Goal: Task Accomplishment & Management: Manage account settings

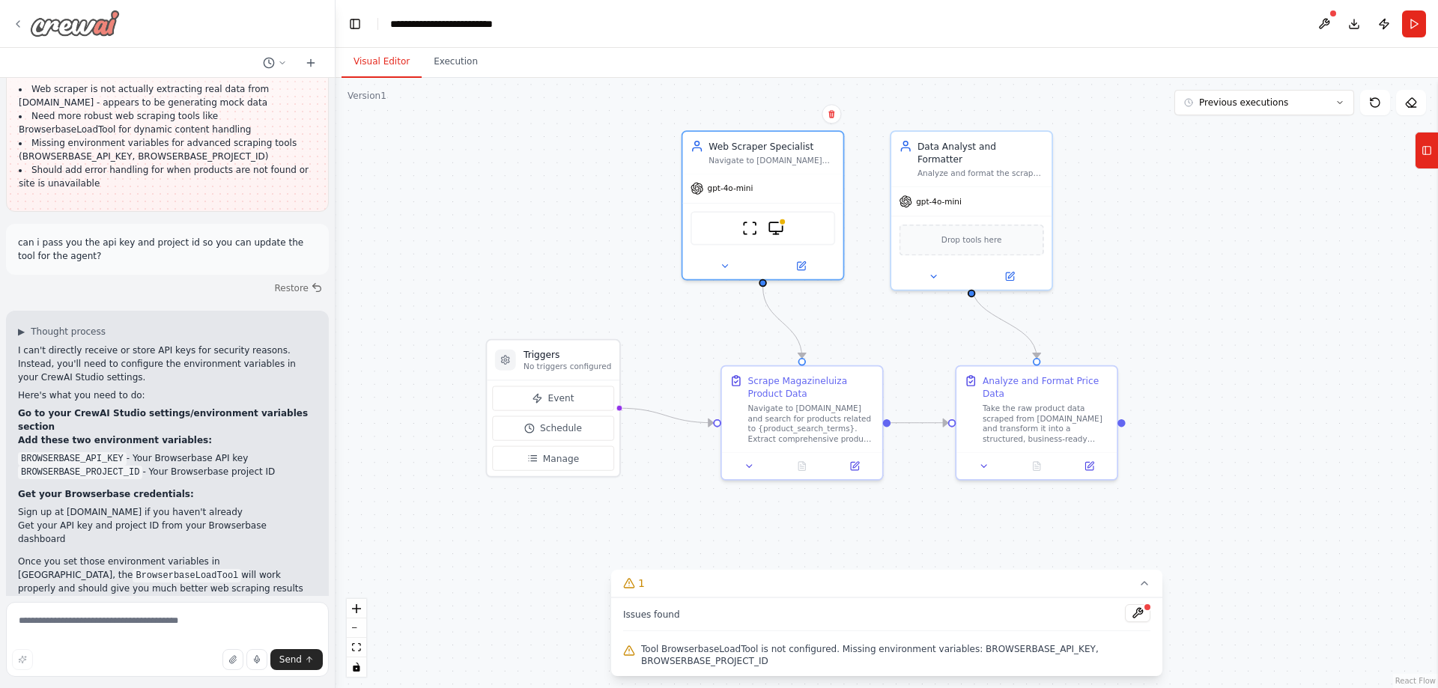
click at [24, 20] on div at bounding box center [66, 23] width 108 height 27
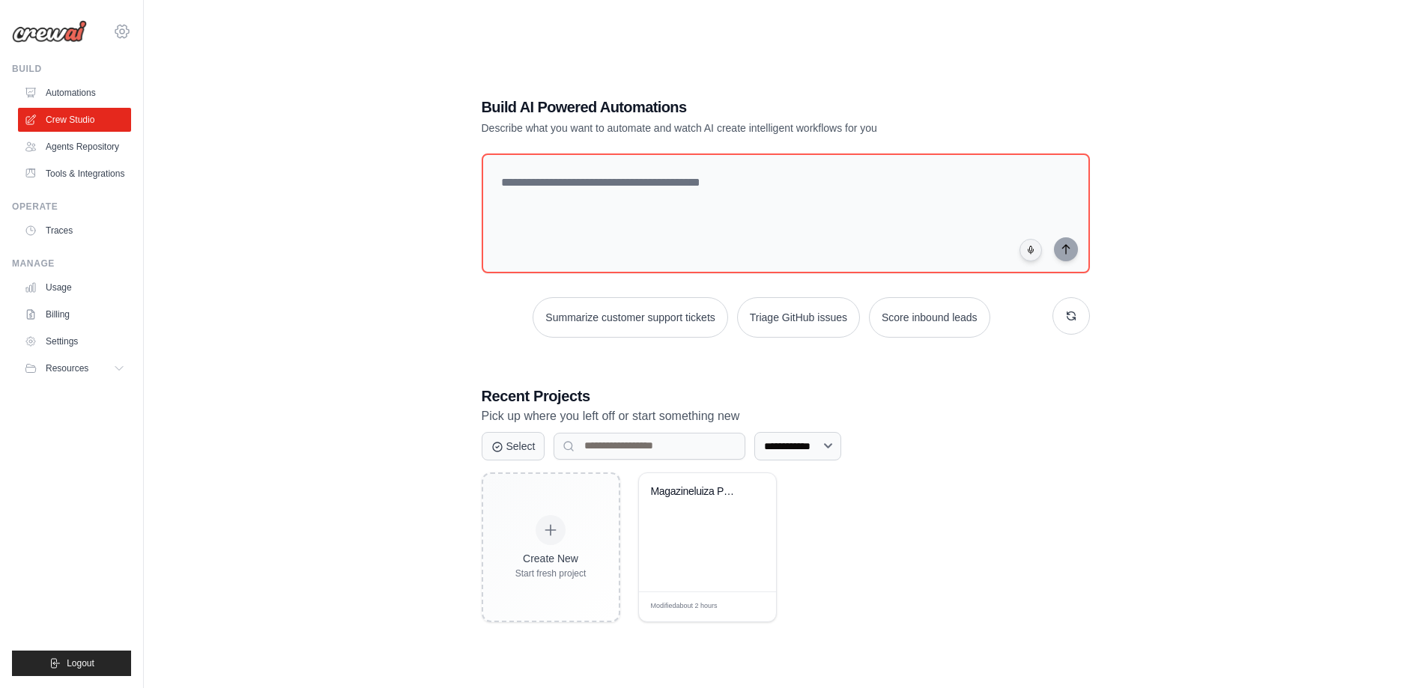
click at [127, 30] on icon at bounding box center [122, 31] width 18 height 18
click at [180, 88] on span "Settings" at bounding box center [187, 92] width 118 height 15
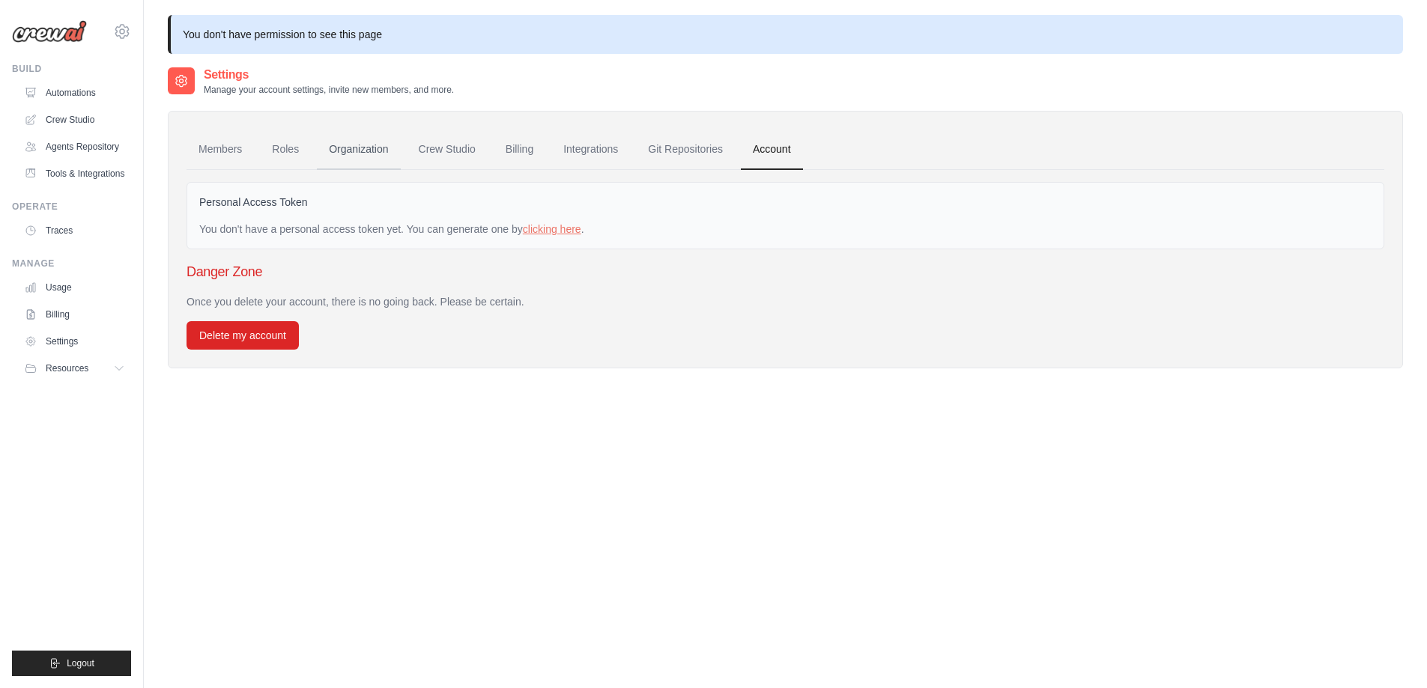
click at [353, 157] on link "Organization" at bounding box center [358, 150] width 83 height 40
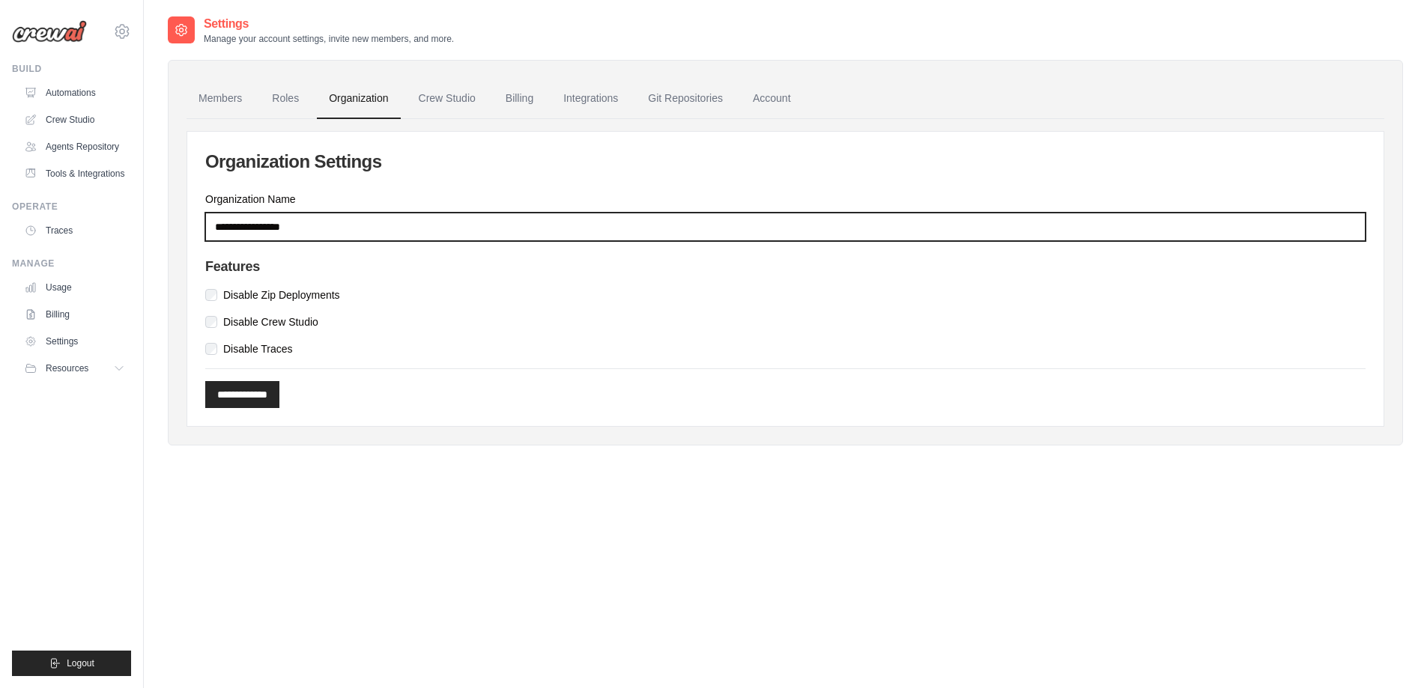
click at [324, 225] on input "Organization Name" at bounding box center [785, 227] width 1160 height 28
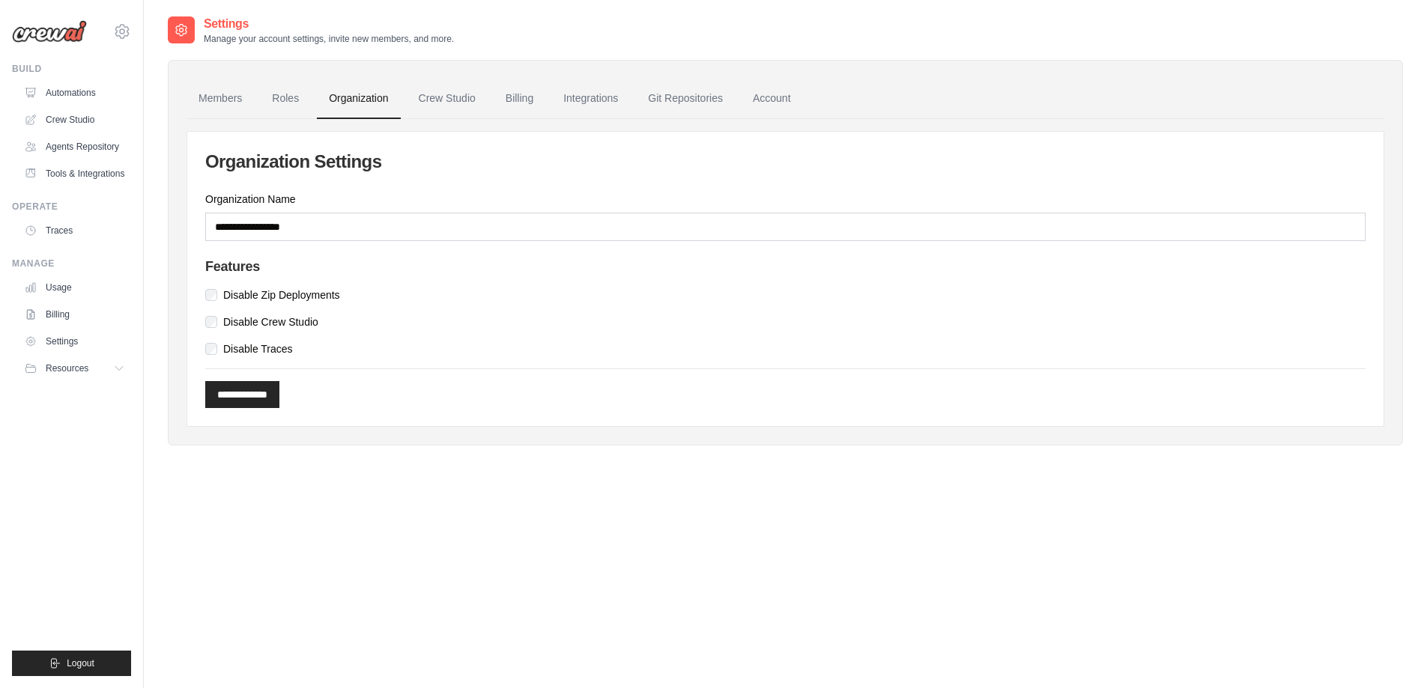
click at [310, 196] on label "Organization Name" at bounding box center [785, 199] width 1160 height 15
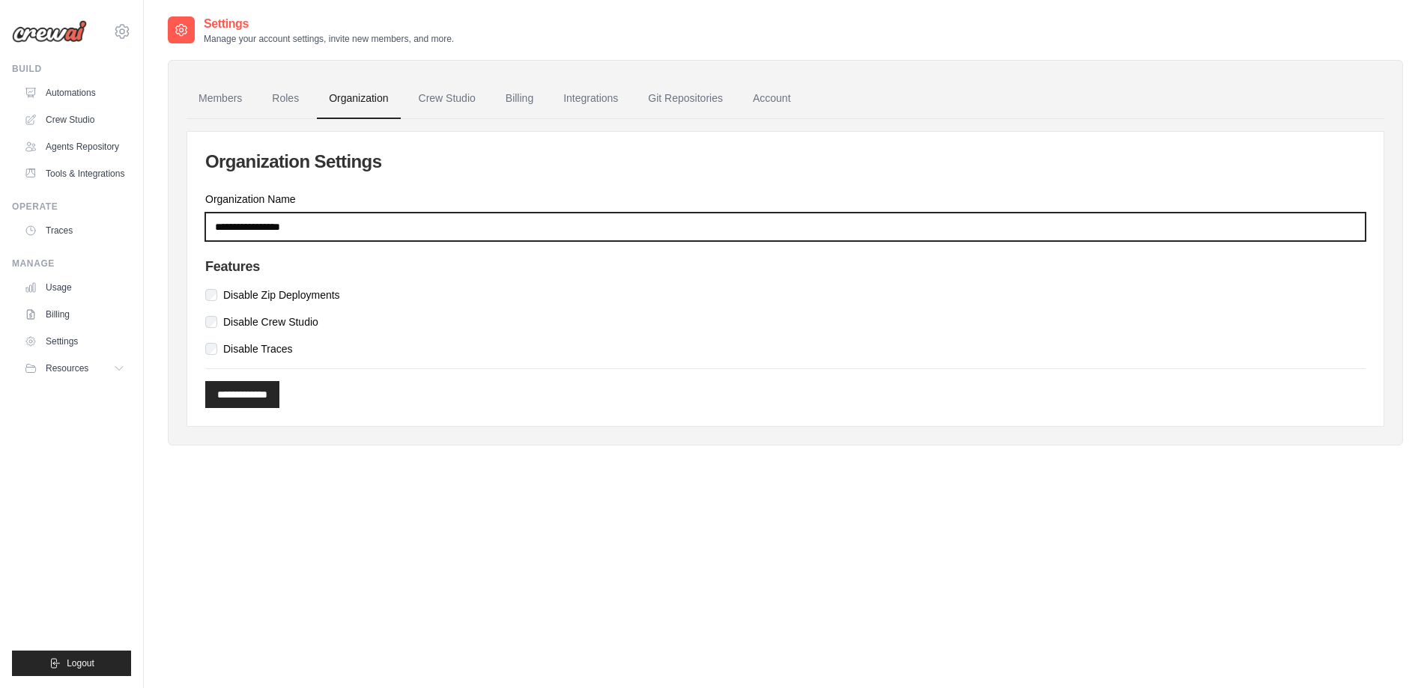
click at [310, 213] on input "Organization Name" at bounding box center [785, 227] width 1160 height 28
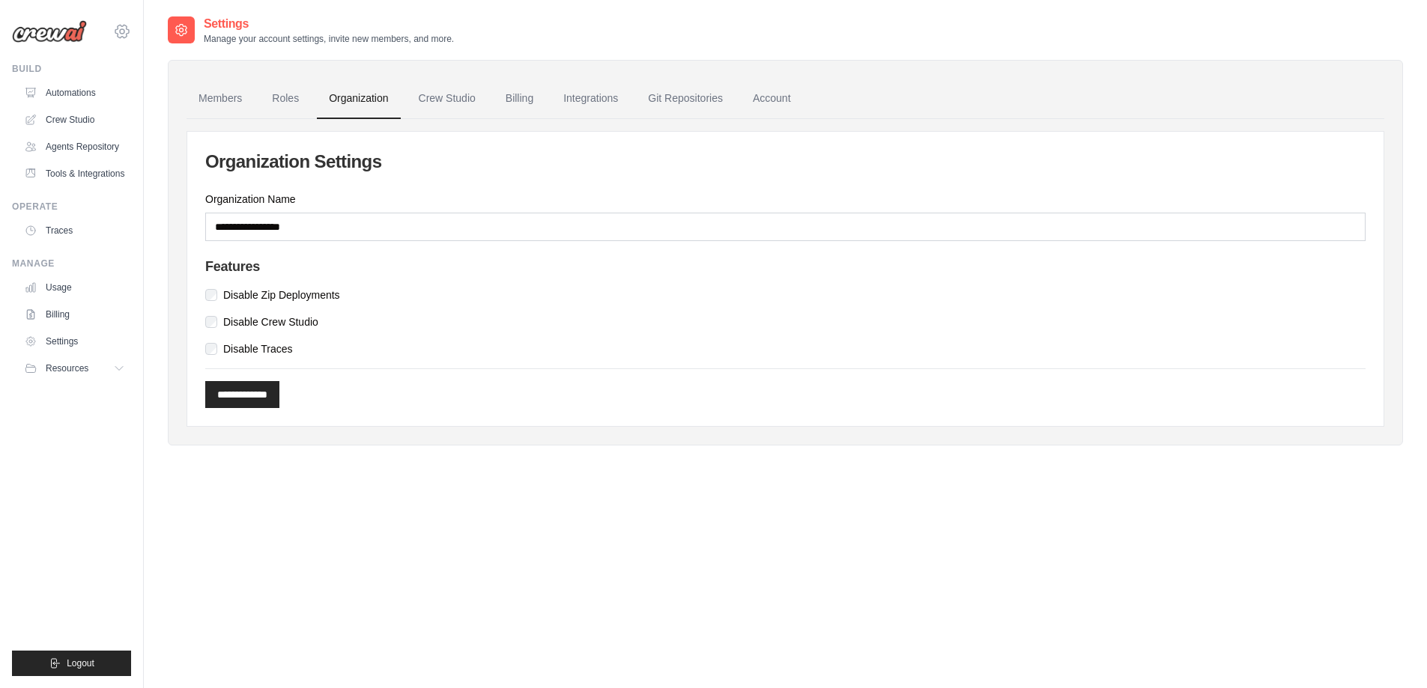
click at [126, 28] on icon at bounding box center [122, 31] width 18 height 18
click at [180, 53] on div "[EMAIL_ADDRESS][DOMAIN_NAME]" at bounding box center [184, 57] width 118 height 15
click at [171, 91] on span "Settings" at bounding box center [186, 92] width 118 height 15
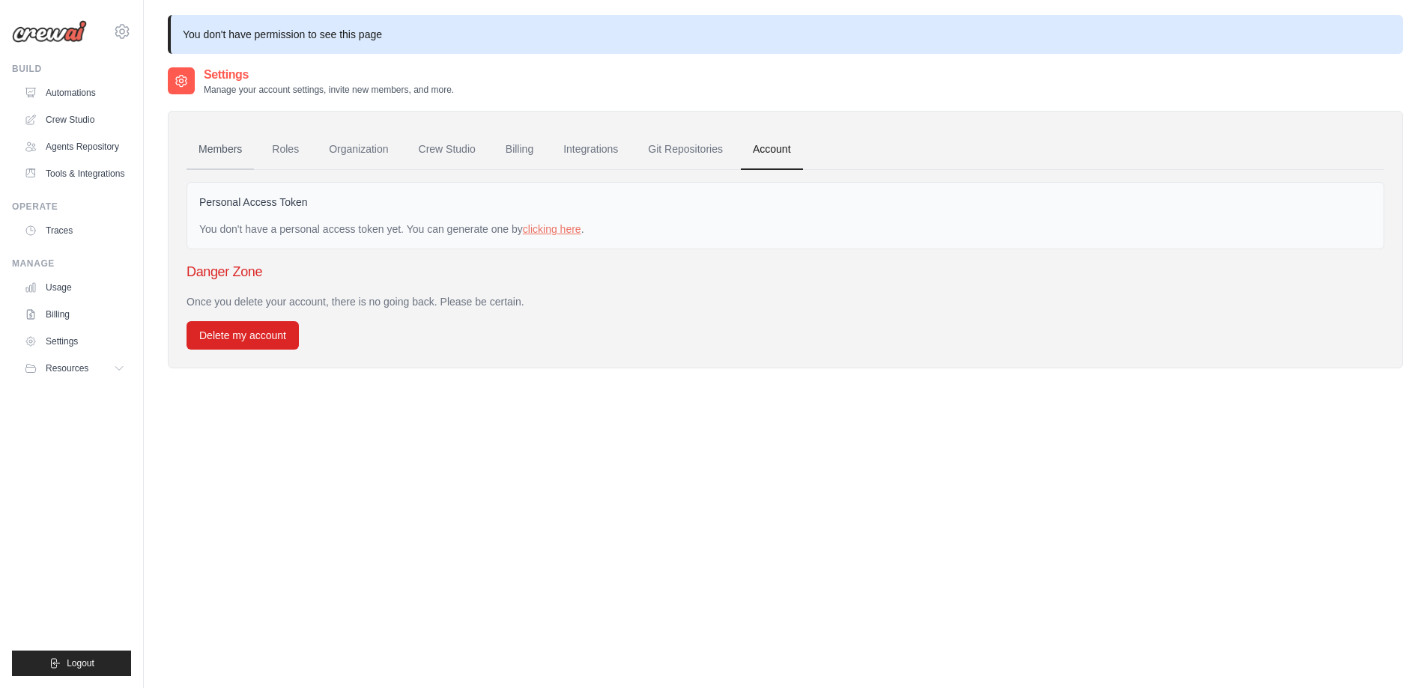
click at [222, 149] on link "Members" at bounding box center [219, 150] width 67 height 40
click at [224, 152] on link "Members" at bounding box center [219, 150] width 67 height 40
click at [291, 152] on link "Roles" at bounding box center [285, 150] width 51 height 40
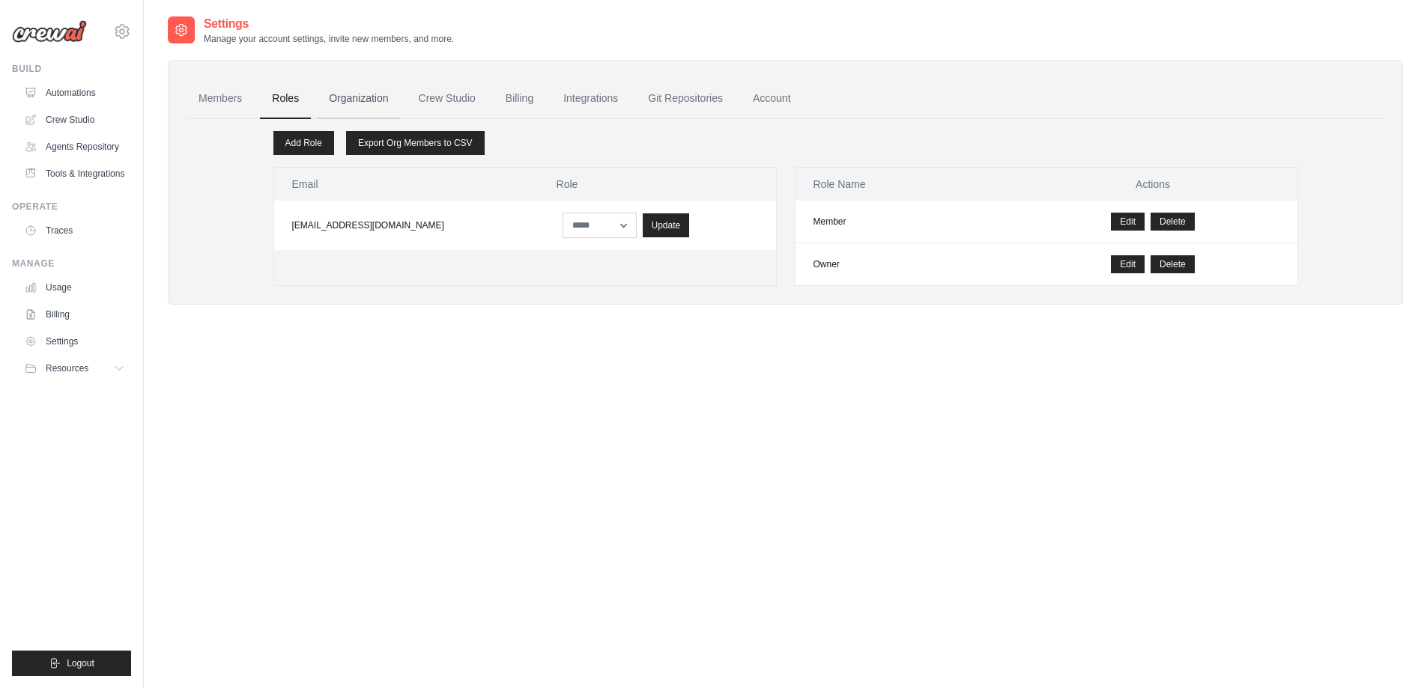
click at [356, 100] on link "Organization" at bounding box center [358, 99] width 83 height 40
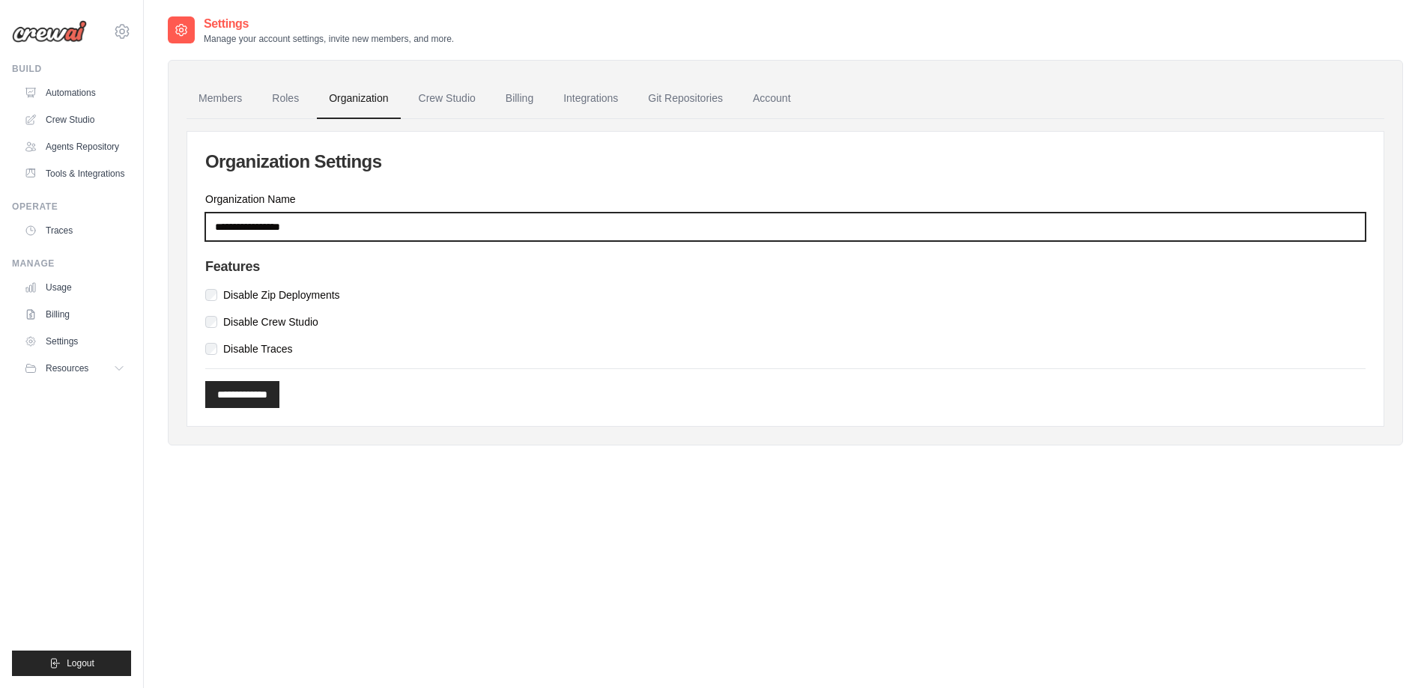
click at [348, 231] on input "Organization Name" at bounding box center [785, 227] width 1160 height 28
click at [425, 222] on input "Organization Name" at bounding box center [785, 227] width 1160 height 28
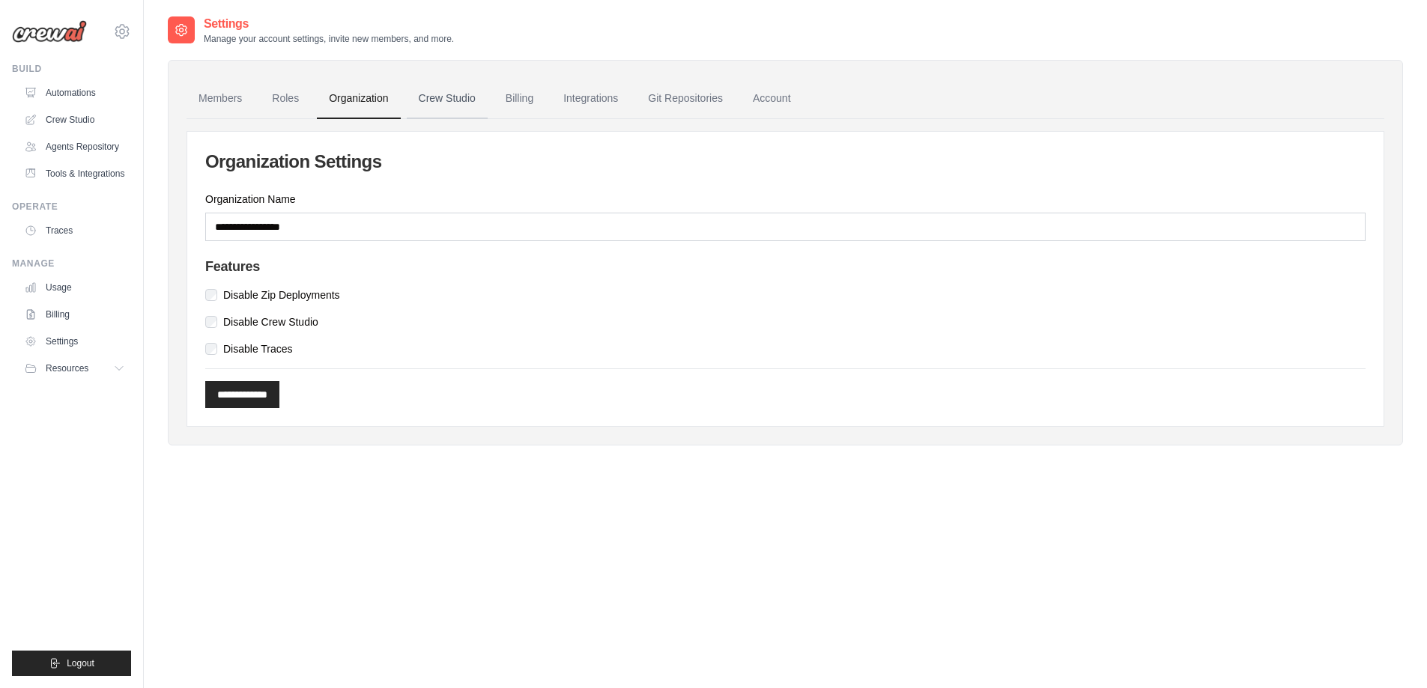
click at [434, 96] on link "Crew Studio" at bounding box center [447, 99] width 81 height 40
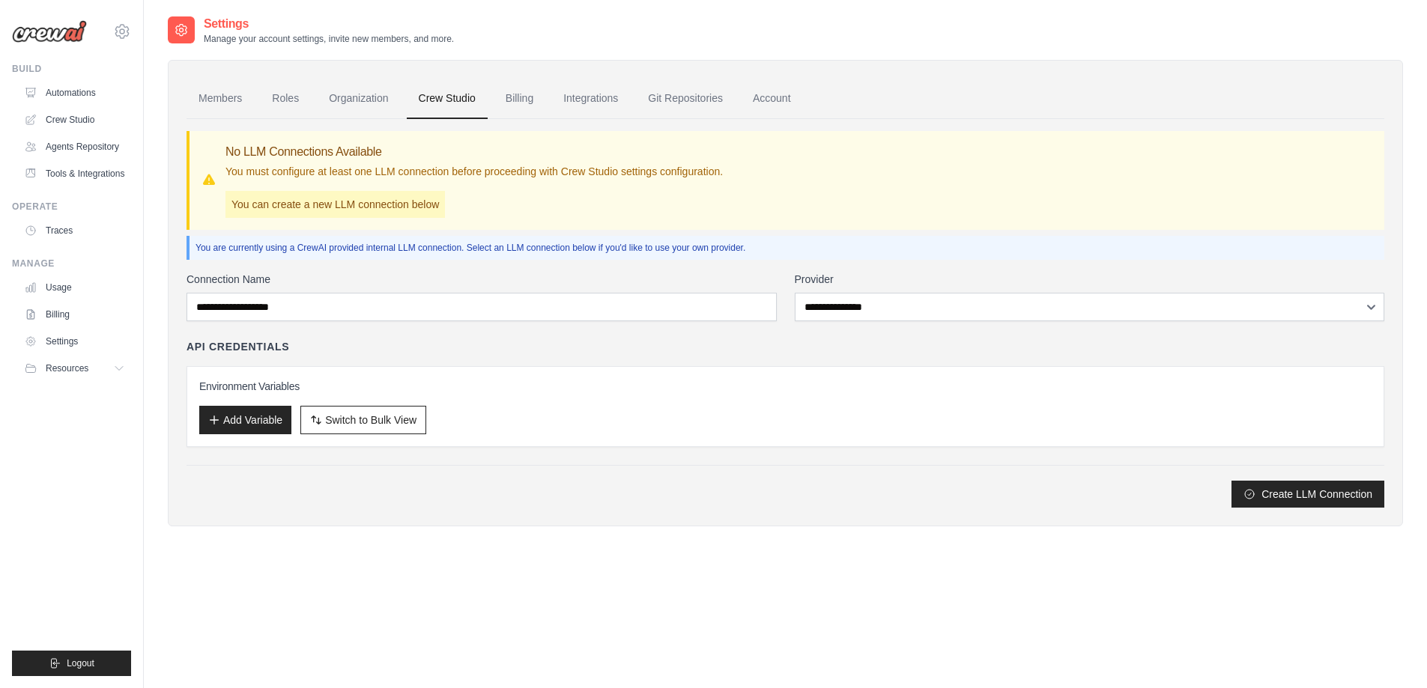
click at [531, 101] on link "Billing" at bounding box center [520, 99] width 52 height 40
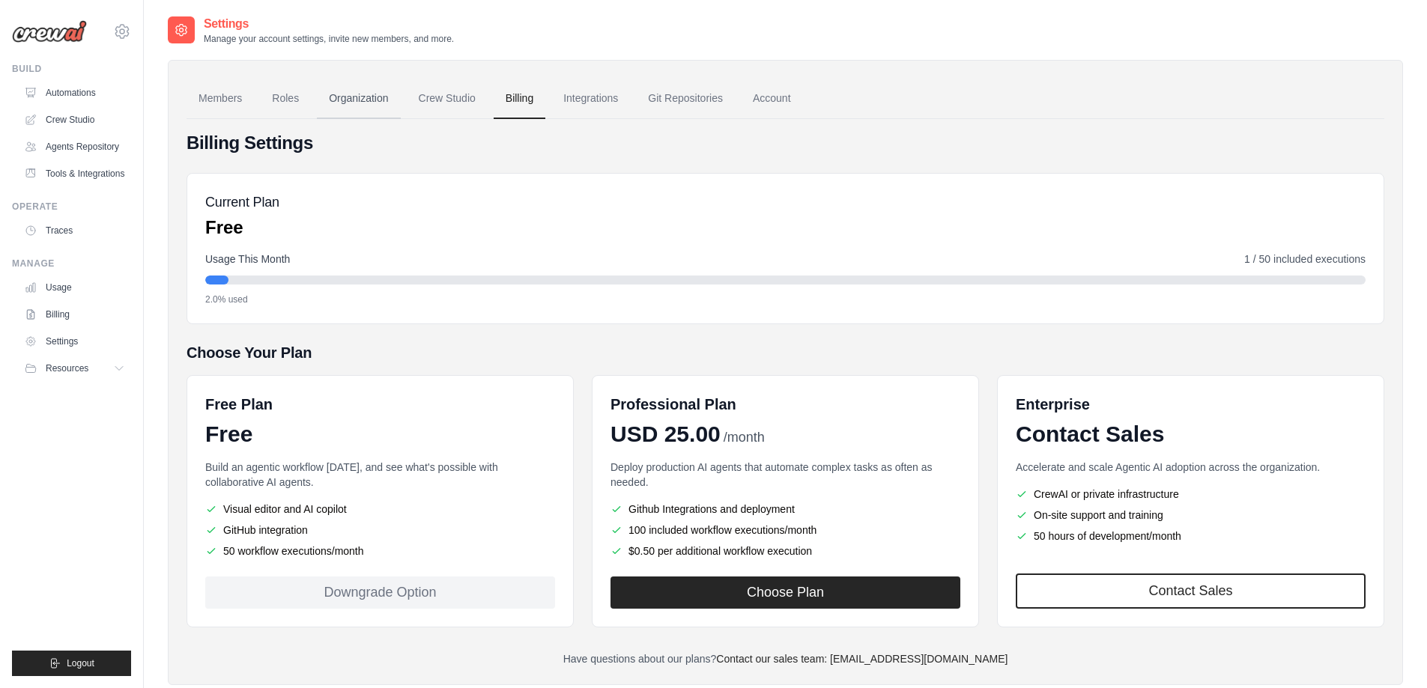
click at [363, 100] on link "Organization" at bounding box center [358, 99] width 83 height 40
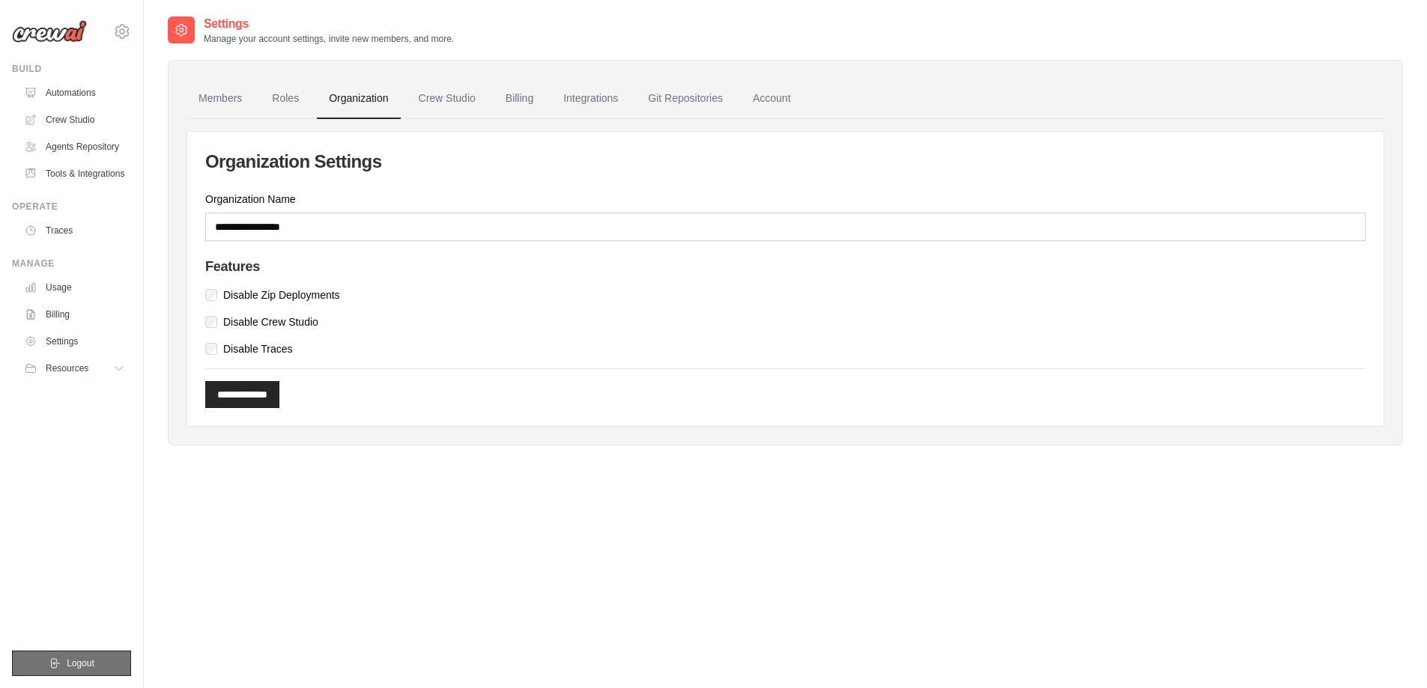
click at [103, 661] on button "Logout" at bounding box center [71, 663] width 119 height 25
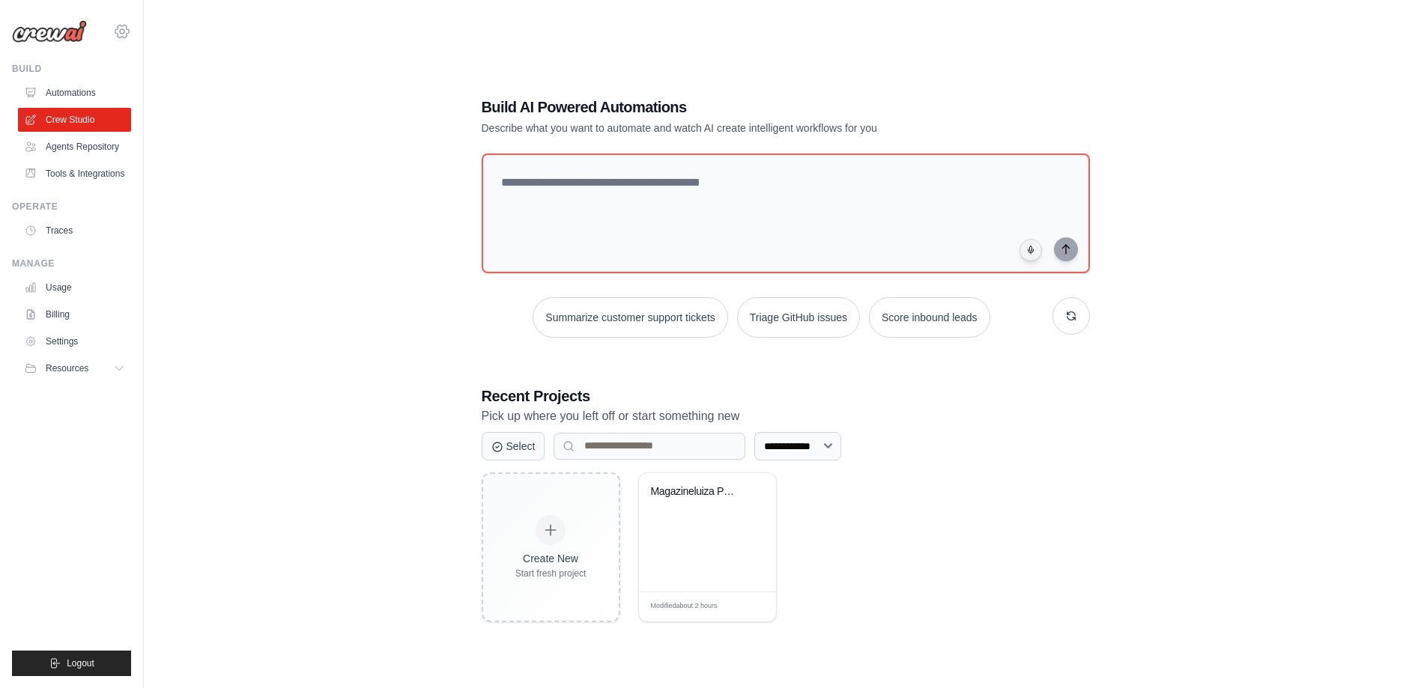
click at [123, 34] on icon at bounding box center [122, 31] width 18 height 18
click at [163, 91] on span "Settings" at bounding box center [187, 92] width 118 height 15
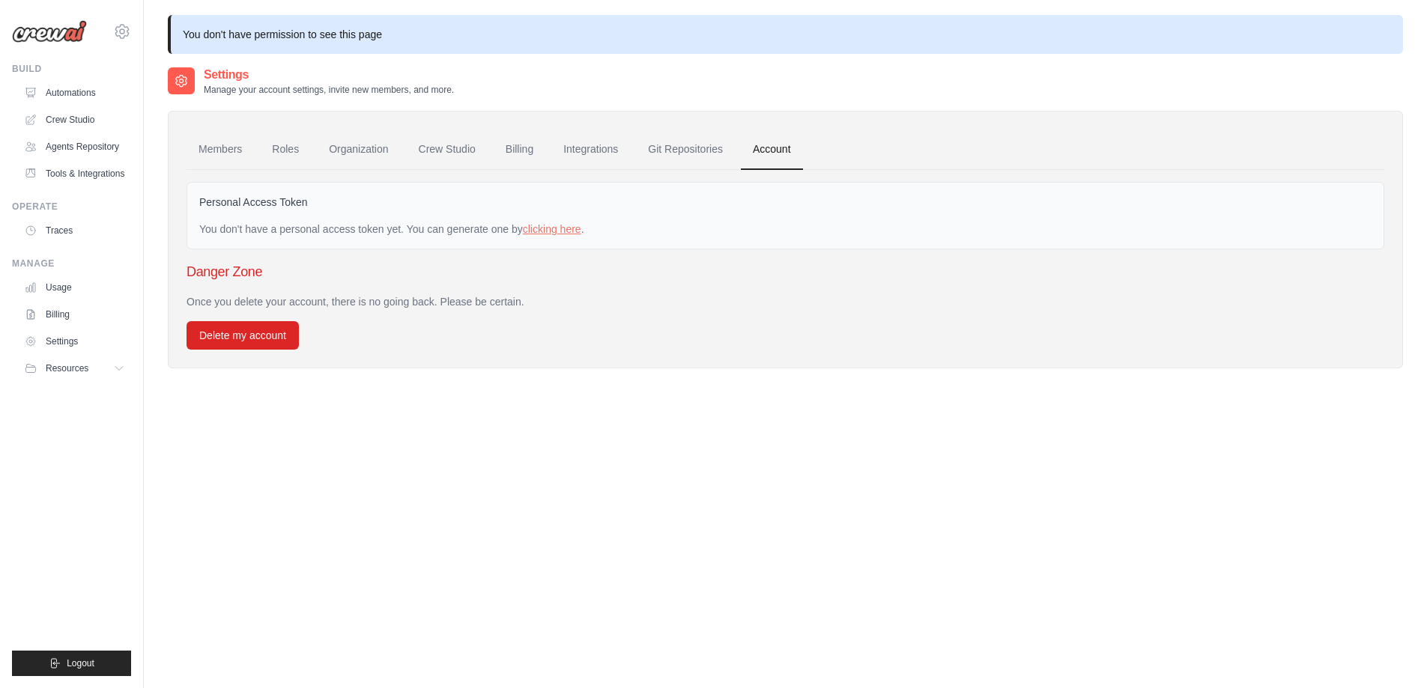
drag, startPoint x: 72, startPoint y: 431, endPoint x: 67, endPoint y: 360, distance: 71.3
click at [72, 430] on ul "Build Automations Crew Studio Agents Repository Tools & Integrations" at bounding box center [71, 369] width 119 height 613
